Goal: Task Accomplishment & Management: Use online tool/utility

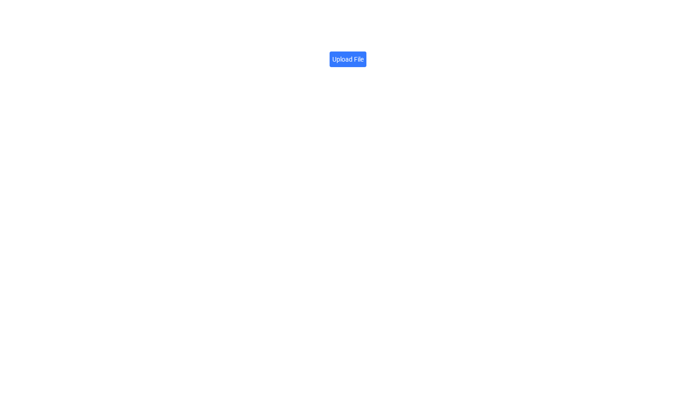
click at [354, 62] on label "Upload File" at bounding box center [348, 60] width 37 height 16
click at [364, 54] on input "Upload File" at bounding box center [364, 54] width 0 height 0
click at [453, 49] on icon at bounding box center [454, 49] width 6 height 7
click at [352, 59] on label "Upload File" at bounding box center [348, 60] width 37 height 16
click at [364, 54] on input "Upload File" at bounding box center [364, 54] width 0 height 0
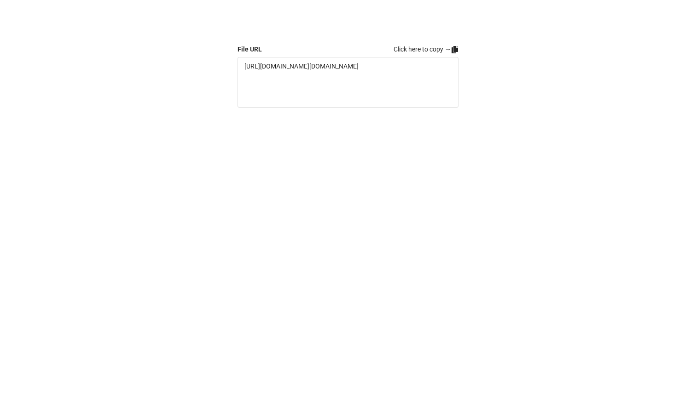
click at [455, 50] on icon at bounding box center [454, 49] width 6 height 7
click at [354, 56] on label "Upload File" at bounding box center [348, 60] width 37 height 16
click at [364, 54] on input "Upload File" at bounding box center [364, 54] width 0 height 0
click at [454, 50] on icon at bounding box center [454, 49] width 6 height 7
